Goal: Task Accomplishment & Management: Manage account settings

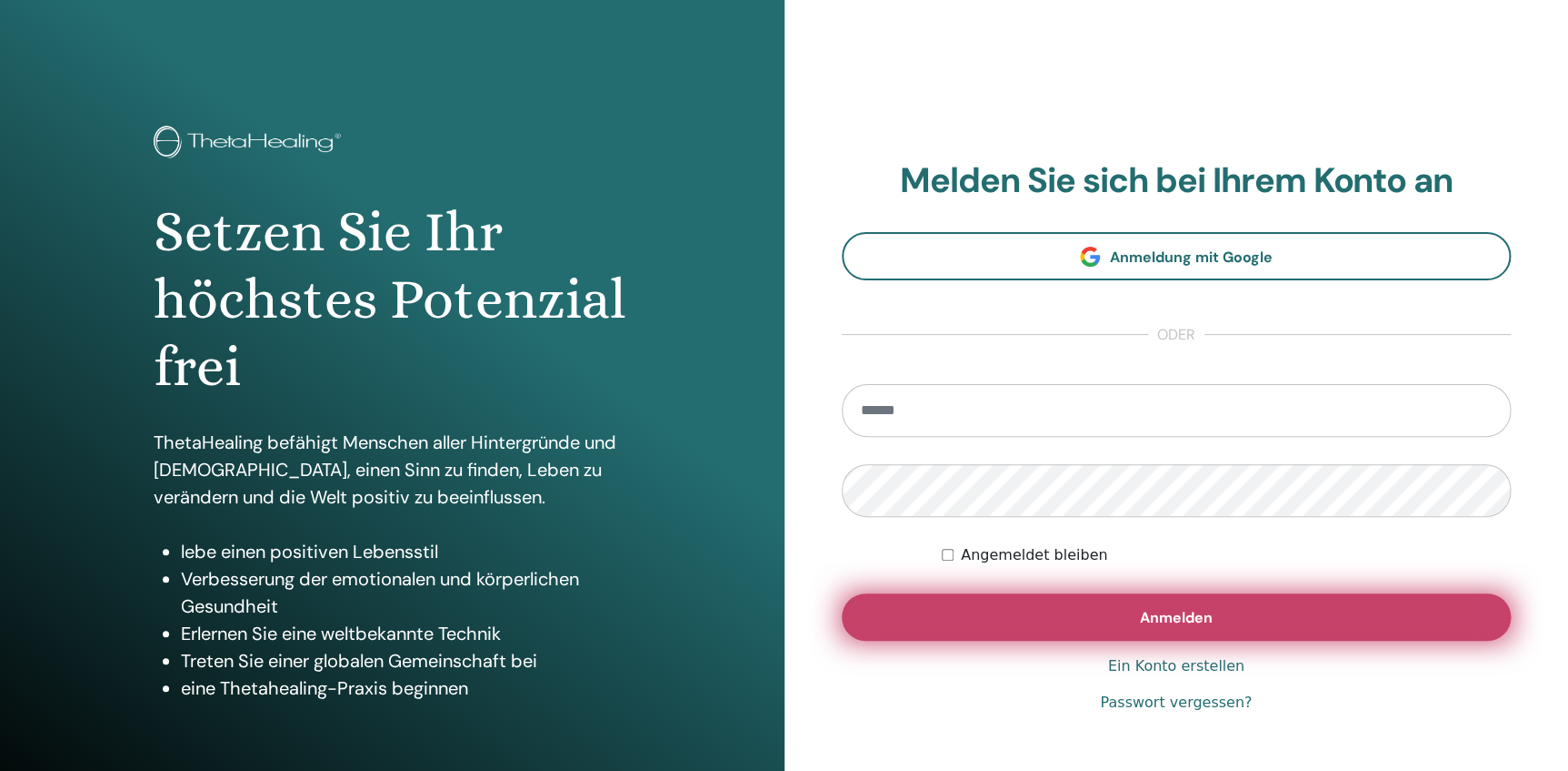
type input "**********"
click at [1227, 617] on button "Anmelden" at bounding box center [1177, 617] width 671 height 48
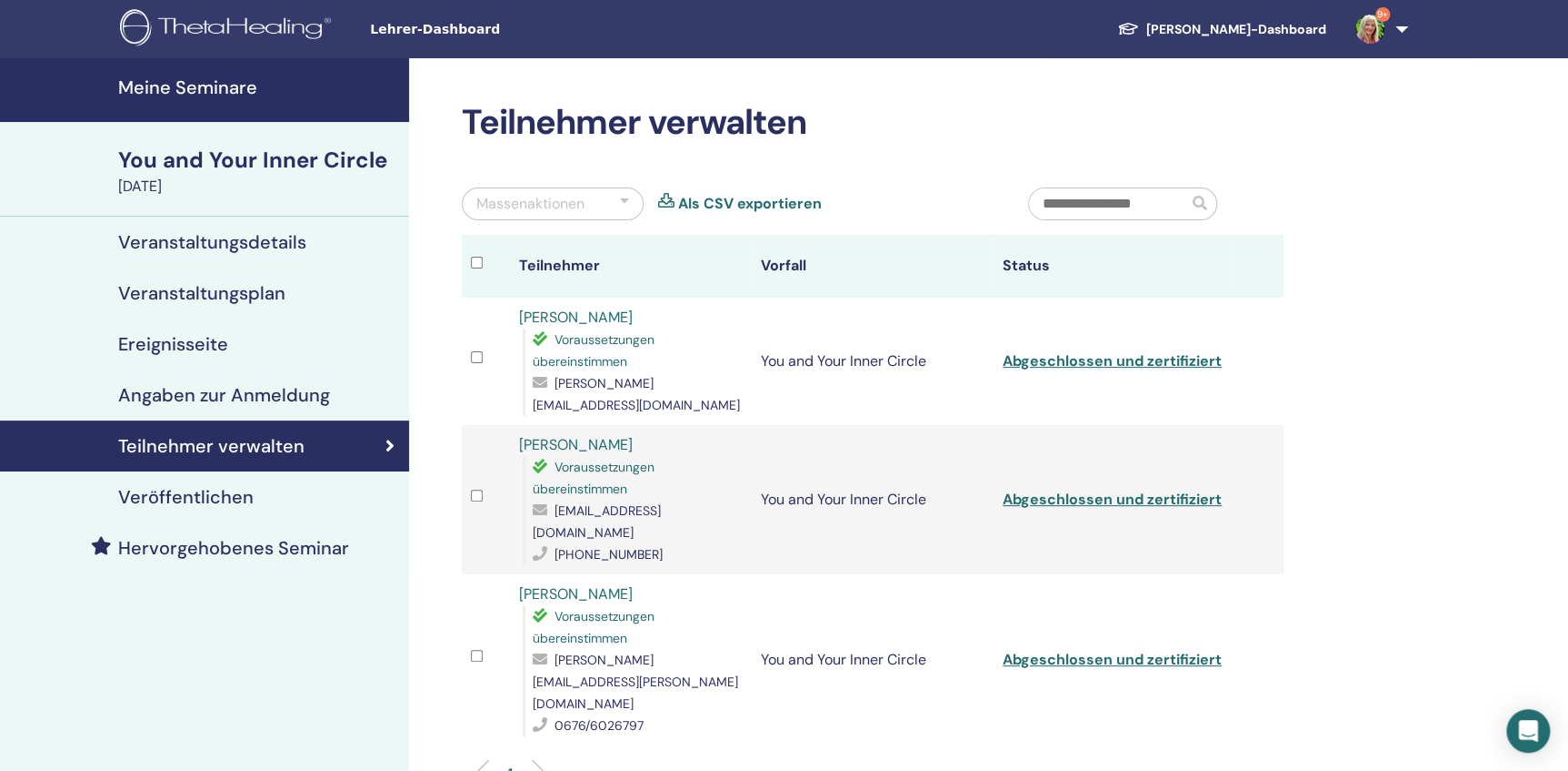
click at [159, 91] on h4 "Meine Seminare" at bounding box center [258, 87] width 280 height 22
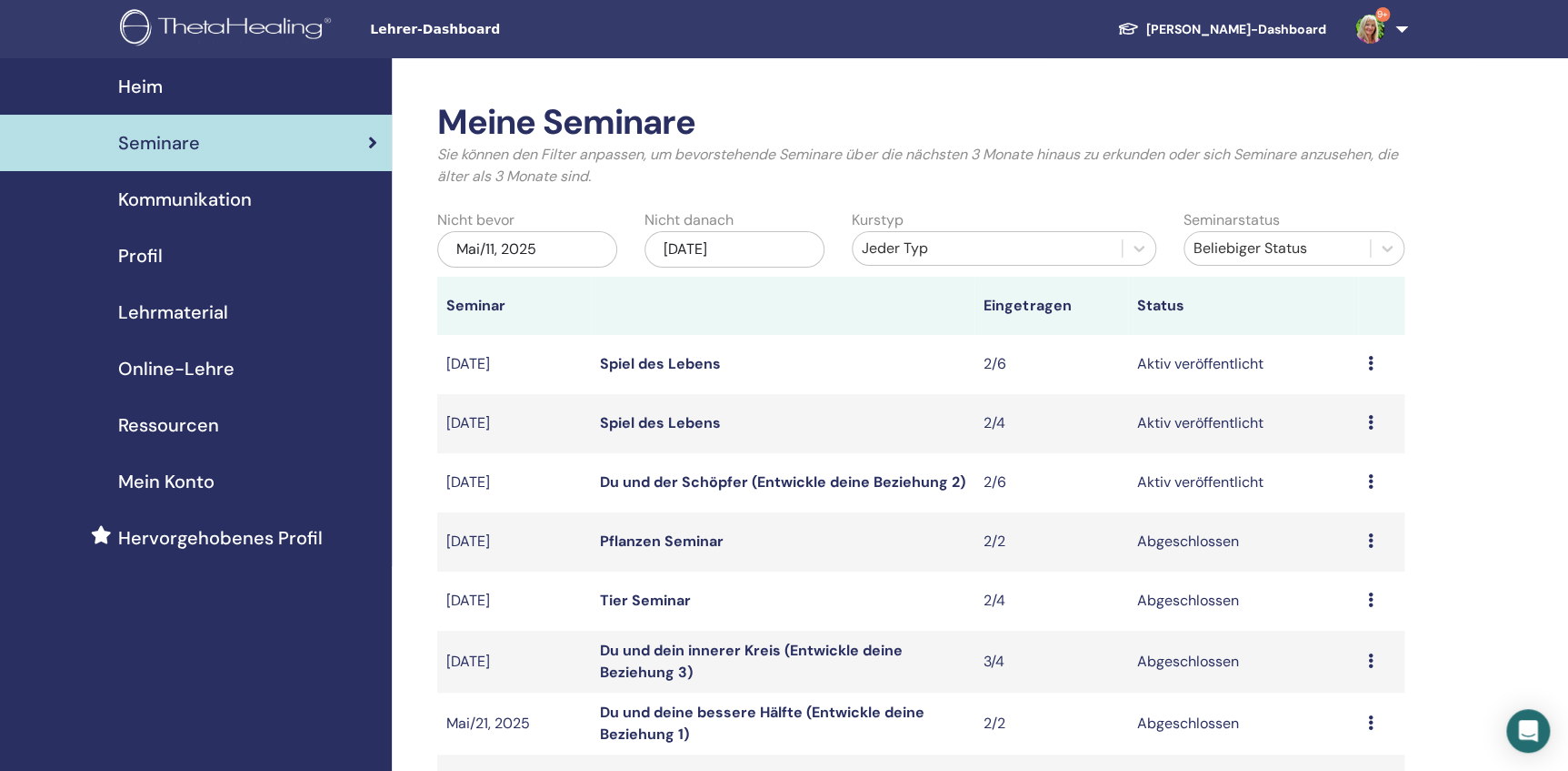
click at [1372, 427] on icon at bounding box center [1371, 422] width 6 height 15
click at [1367, 494] on link "Teilnehmer" at bounding box center [1339, 496] width 73 height 19
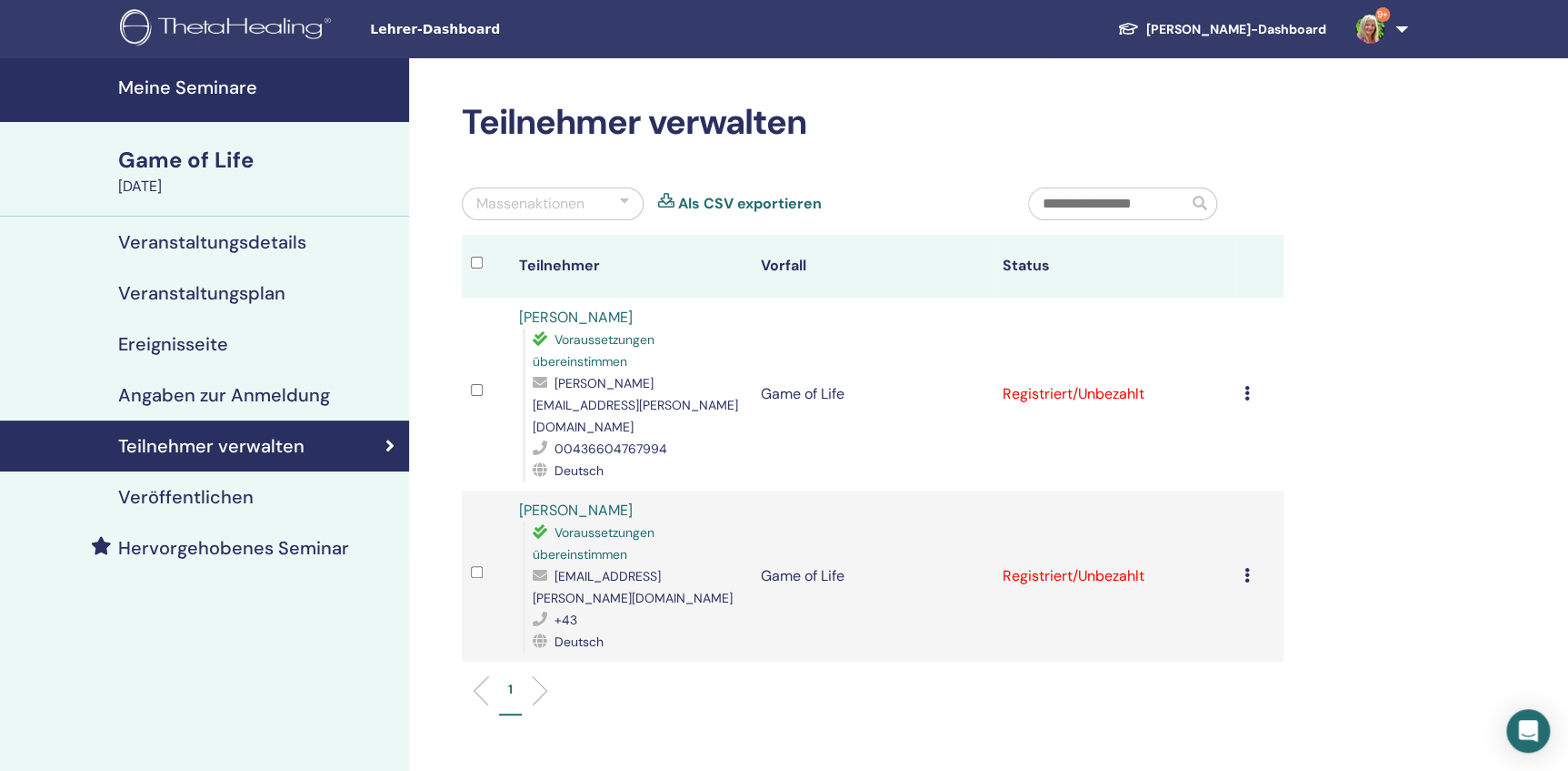
click at [556, 316] on link "[PERSON_NAME]" at bounding box center [575, 316] width 114 height 19
click at [595, 500] on link "[PERSON_NAME]" at bounding box center [575, 509] width 114 height 19
click at [146, 83] on h4 "Meine Seminare" at bounding box center [258, 87] width 280 height 22
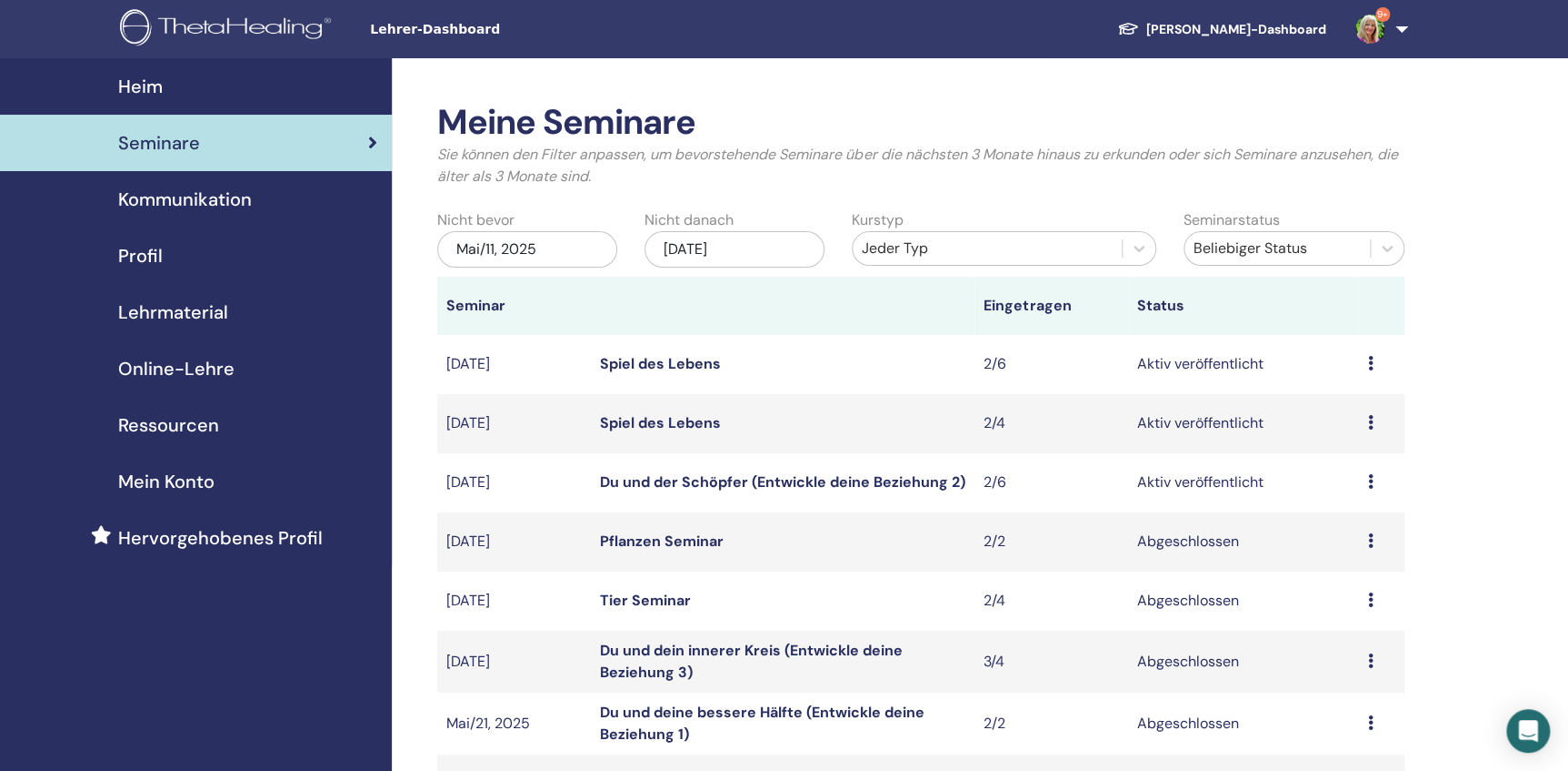
click at [1368, 484] on icon at bounding box center [1371, 481] width 6 height 15
click at [1362, 555] on link "Teilnehmer" at bounding box center [1334, 553] width 73 height 19
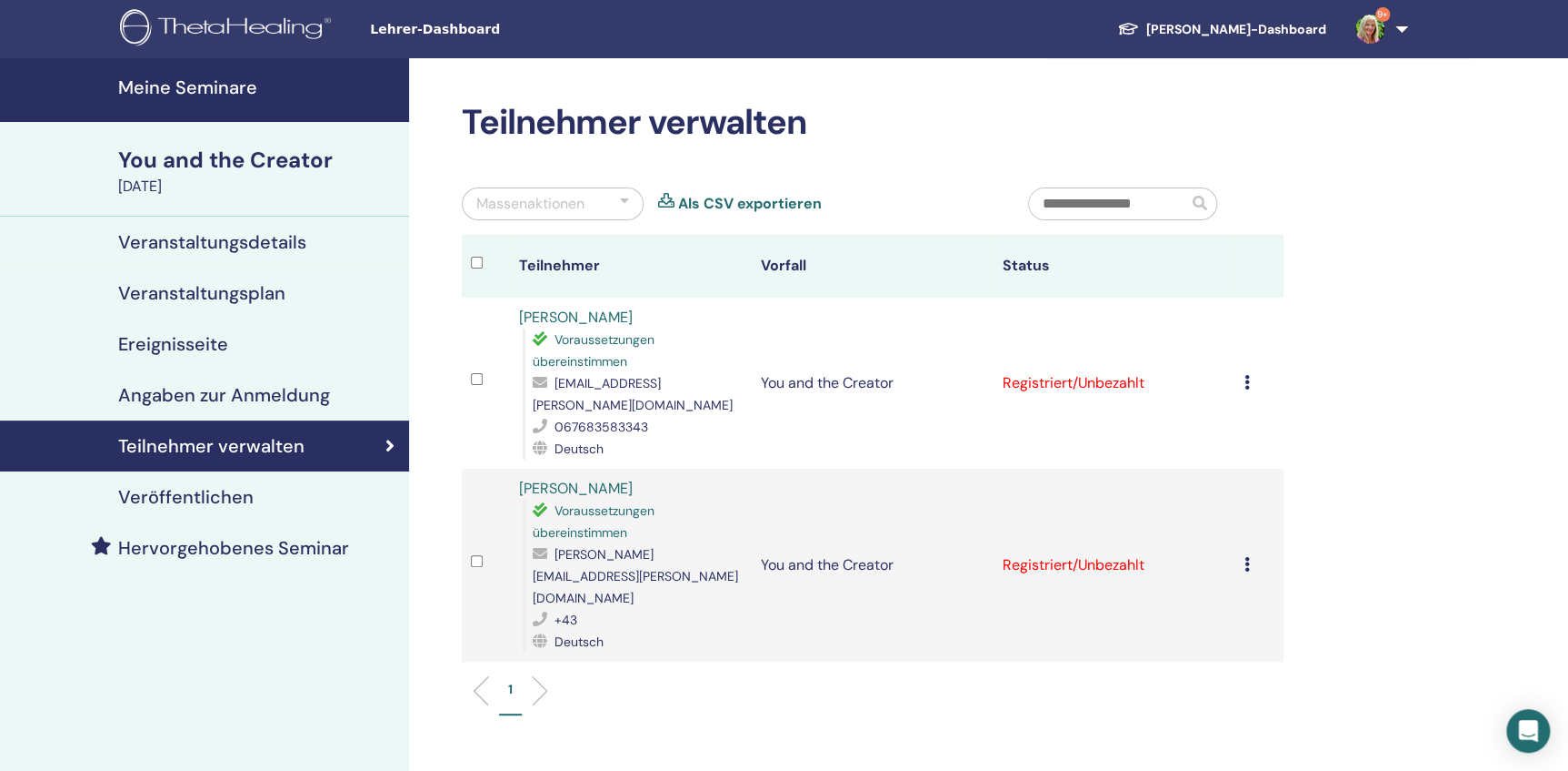
click at [581, 479] on link "[PERSON_NAME]" at bounding box center [575, 488] width 114 height 19
click at [593, 316] on link "[PERSON_NAME]" at bounding box center [575, 316] width 114 height 19
click at [1245, 377] on icon at bounding box center [1248, 382] width 6 height 15
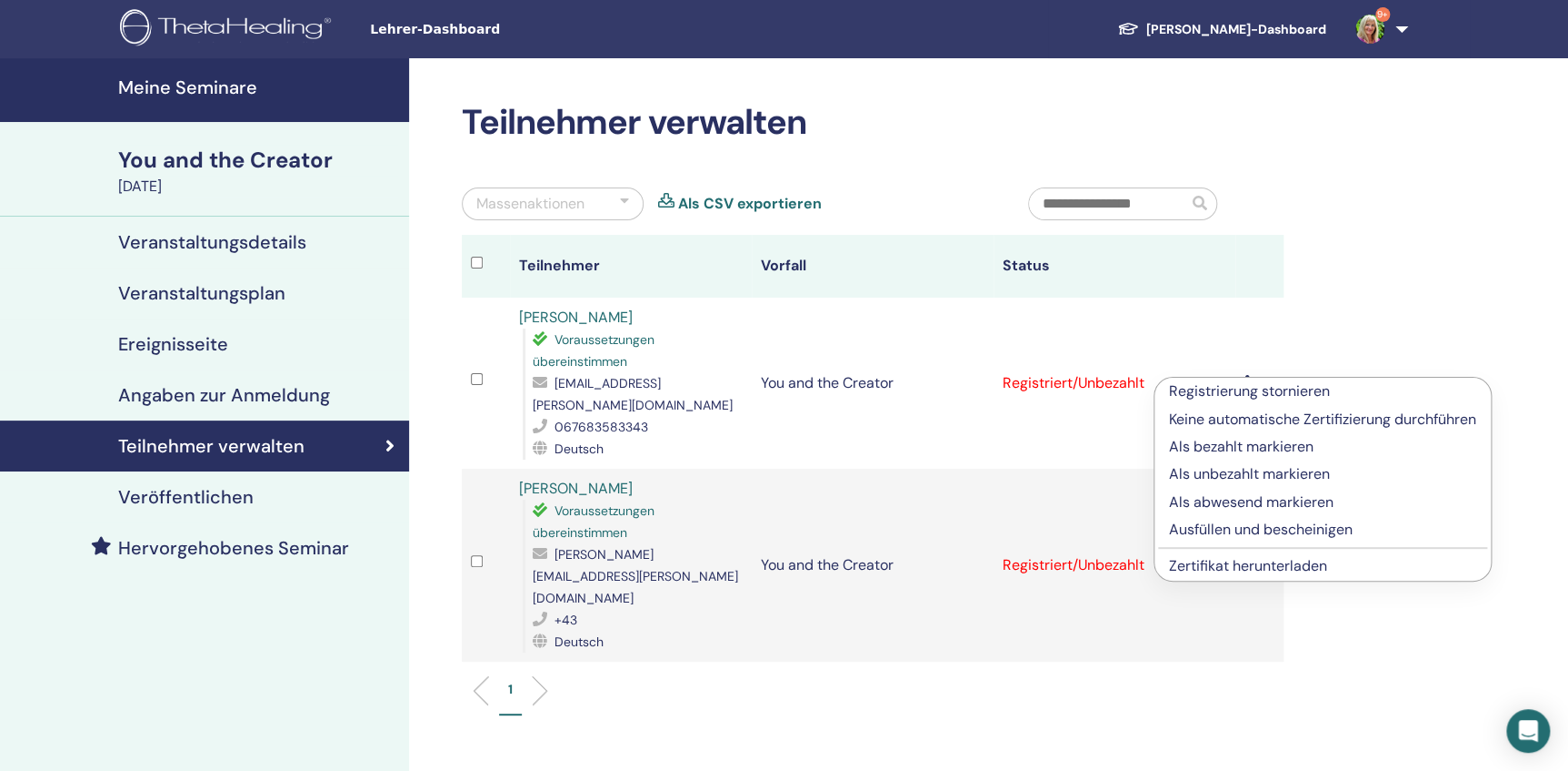
click at [1223, 446] on p "Als bezahlt markieren" at bounding box center [1322, 447] width 307 height 22
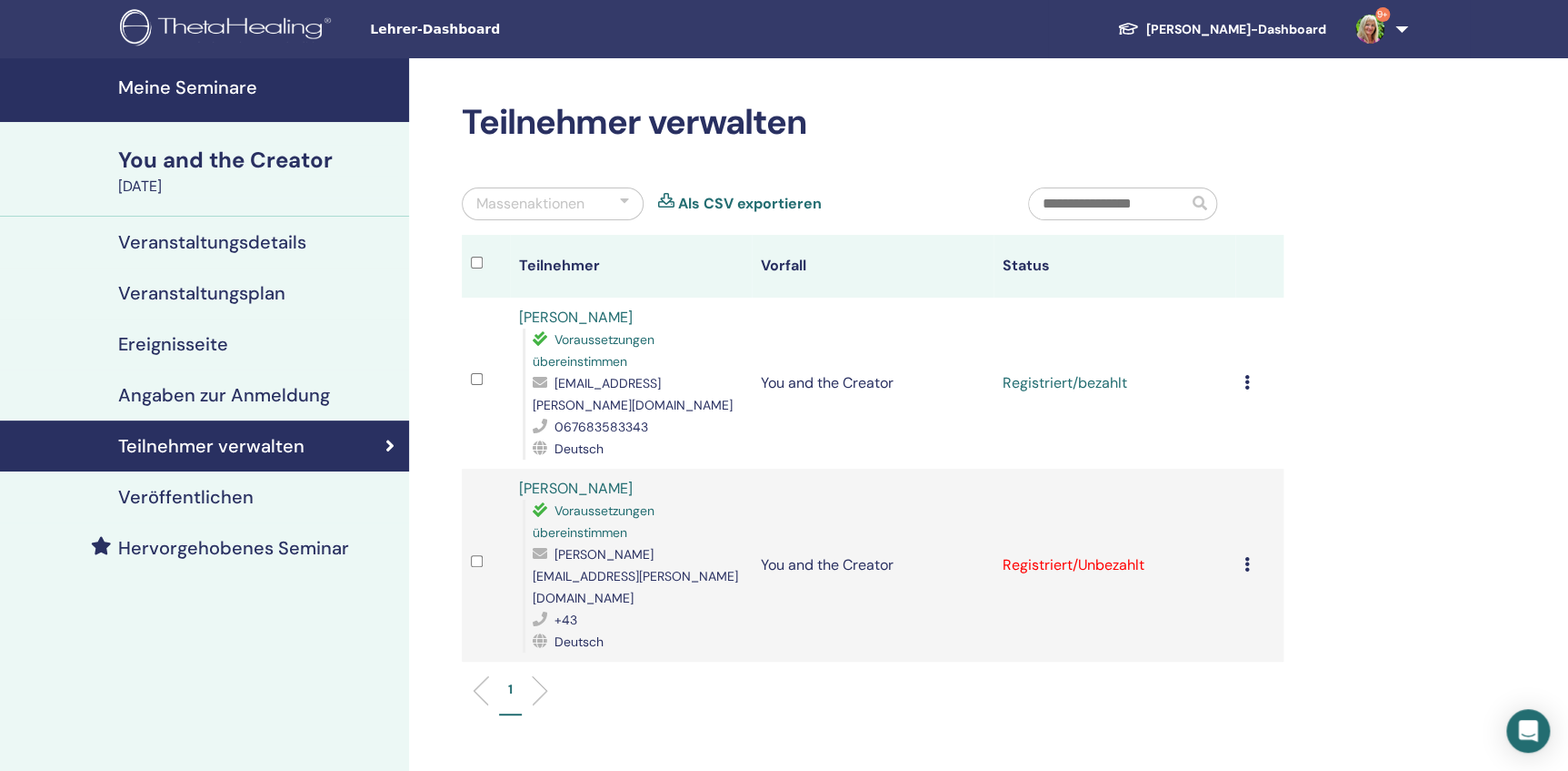
click at [1247, 557] on icon at bounding box center [1248, 564] width 6 height 15
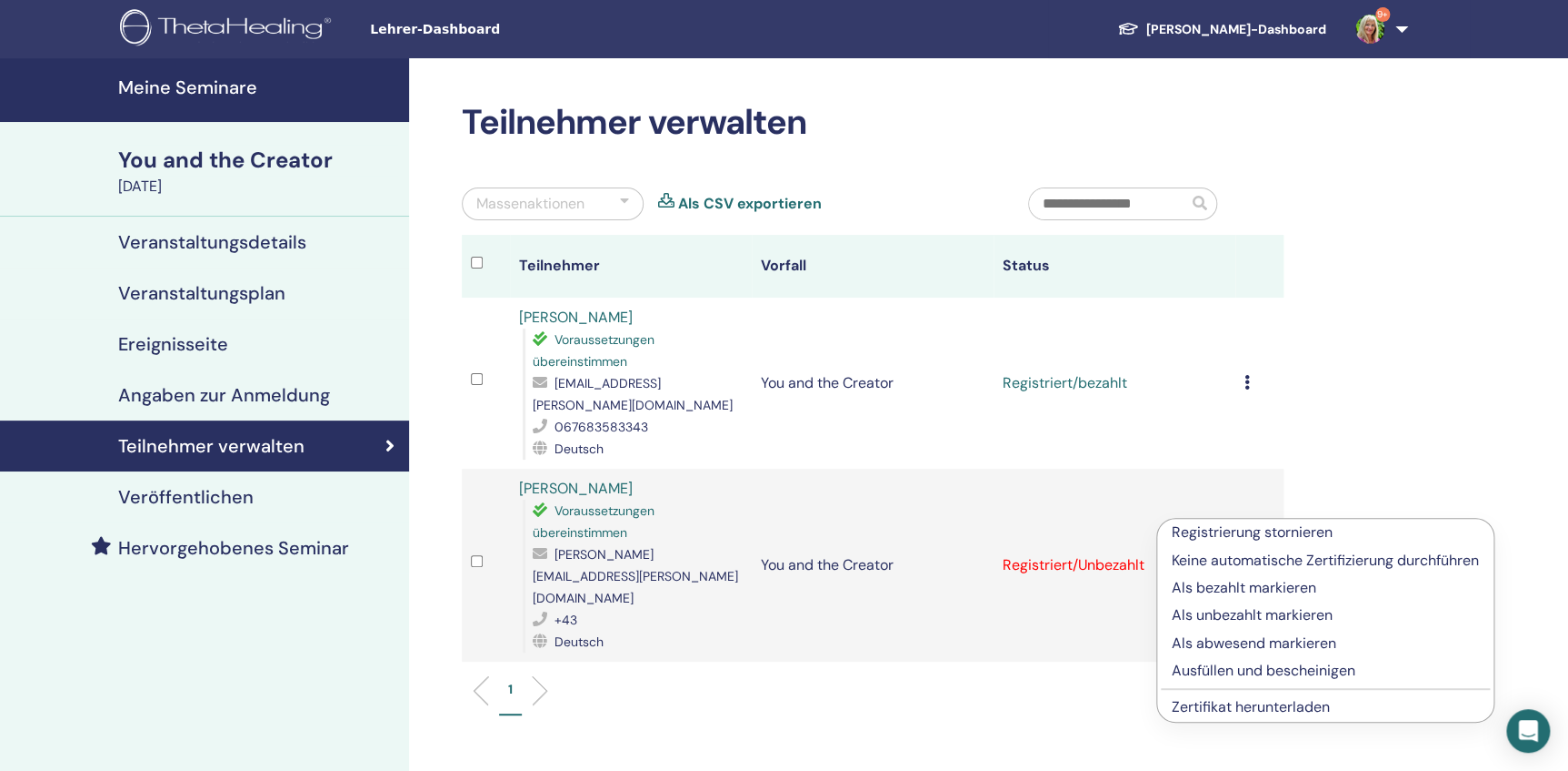
click at [1239, 587] on p "Als bezahlt markieren" at bounding box center [1325, 588] width 307 height 22
